Goal: Information Seeking & Learning: Learn about a topic

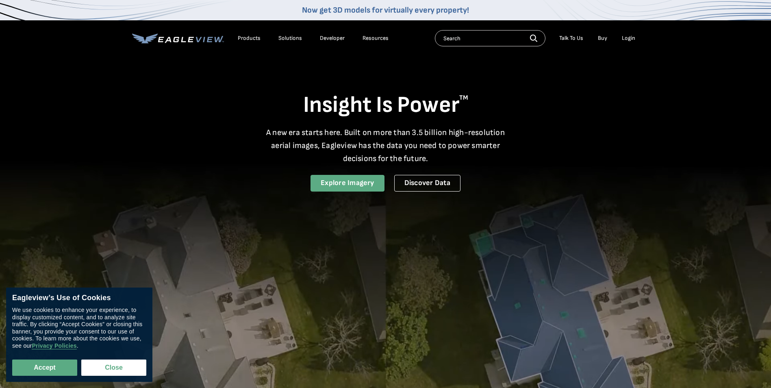
click at [351, 183] on link "Explore Imagery" at bounding box center [348, 183] width 74 height 17
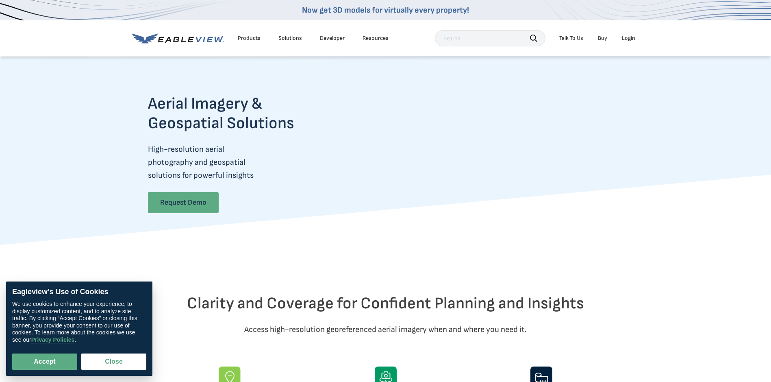
click at [205, 208] on link "Request Demo" at bounding box center [183, 202] width 71 height 21
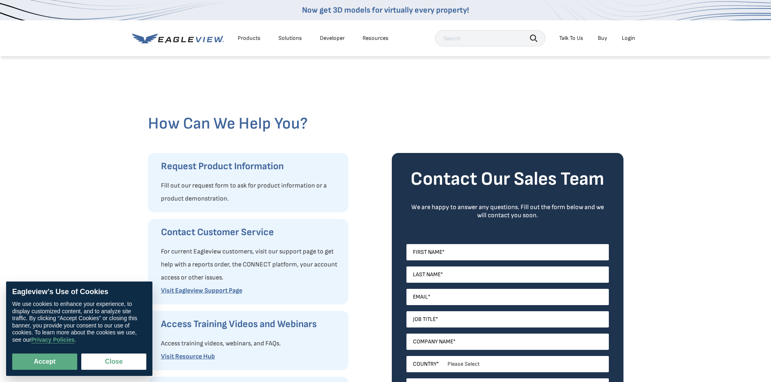
click at [250, 37] on div "Products" at bounding box center [249, 38] width 23 height 7
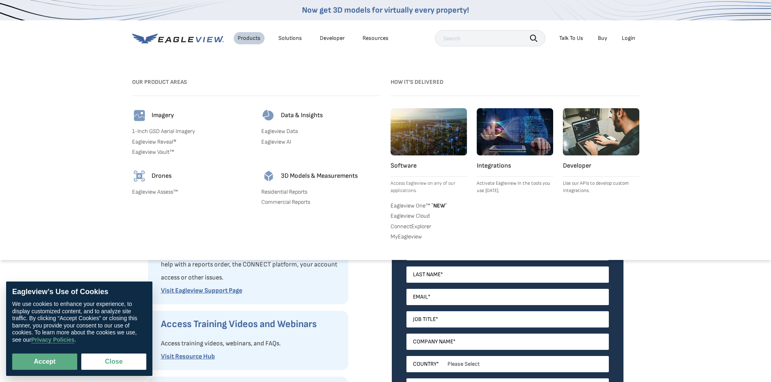
click at [283, 39] on div "Solutions" at bounding box center [291, 38] width 24 height 7
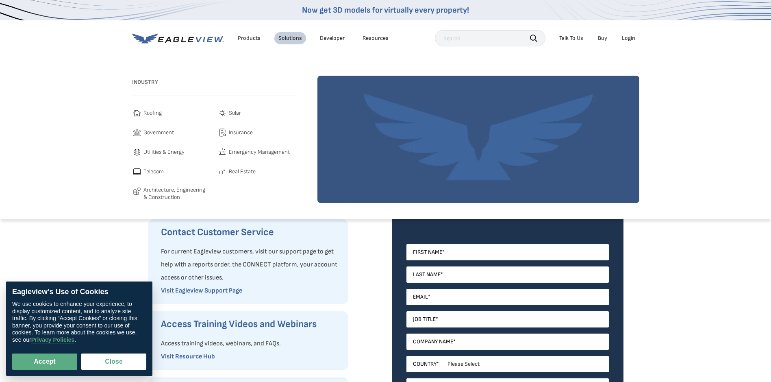
click at [243, 41] on div "Products" at bounding box center [249, 38] width 23 height 7
